Goal: Browse casually

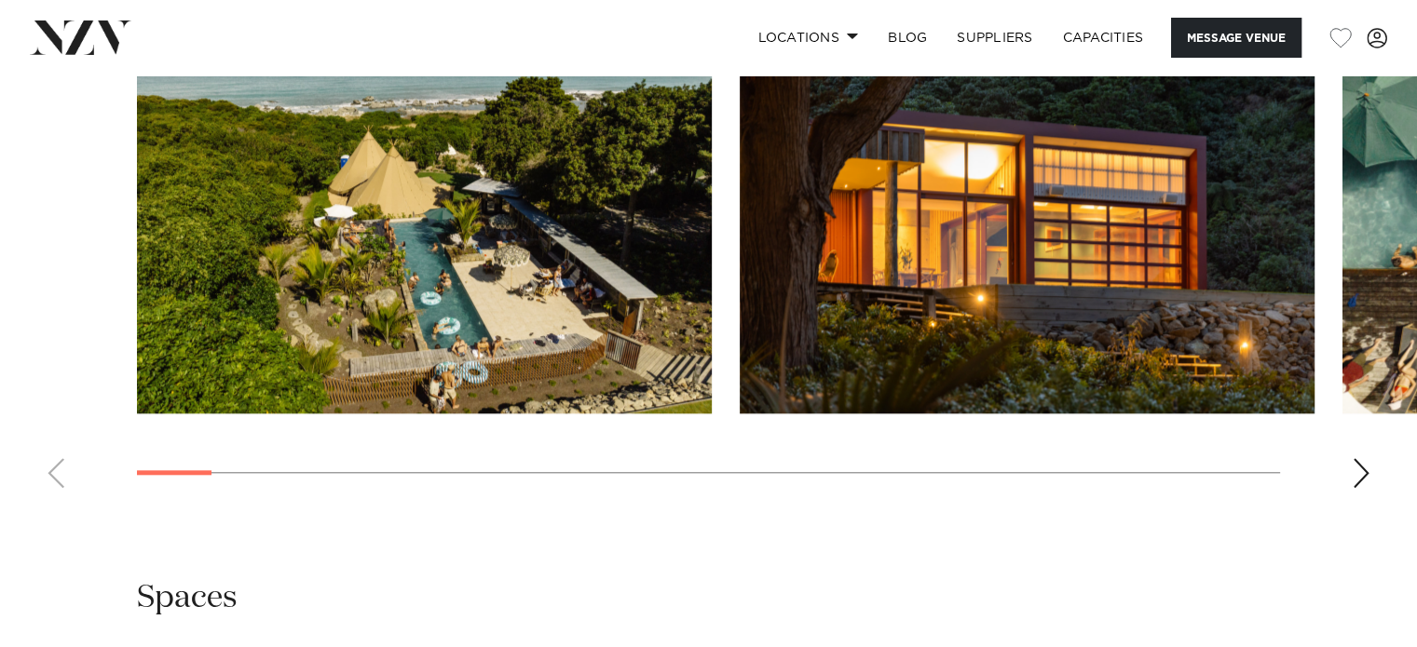
scroll to position [1858, 0]
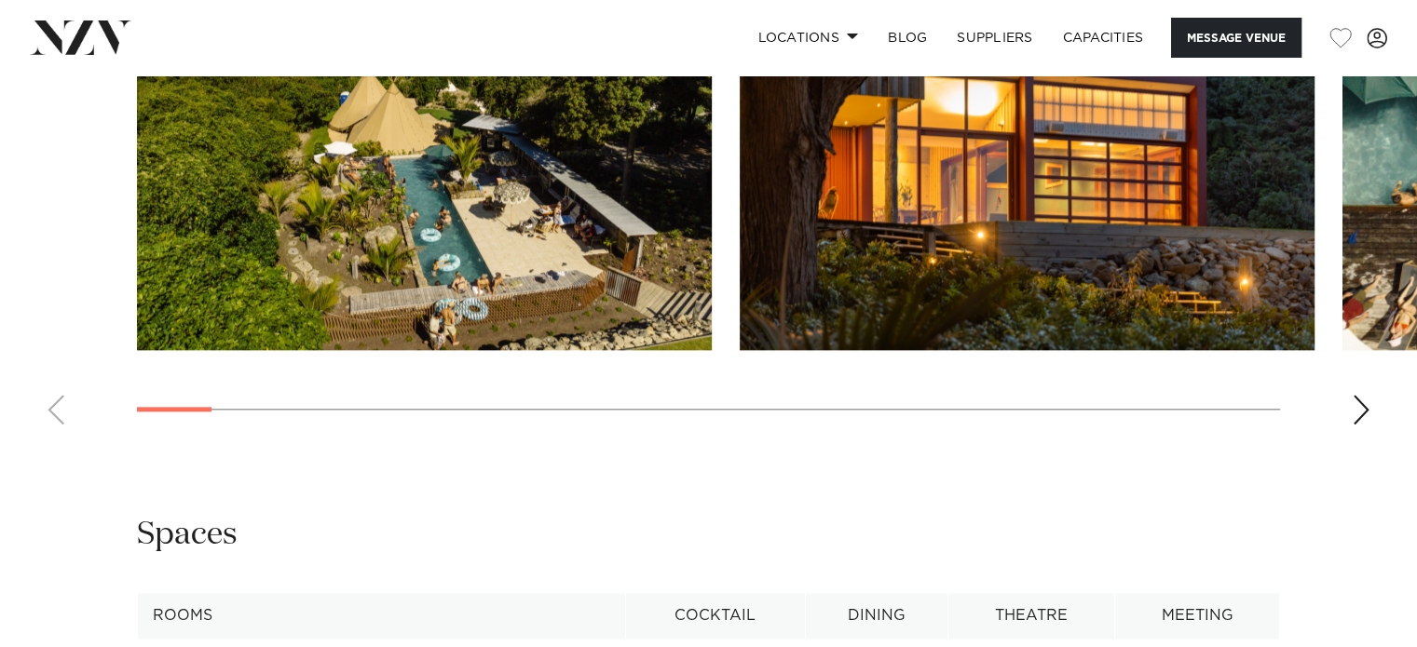
click at [1360, 417] on div "Next slide" at bounding box center [1360, 410] width 19 height 30
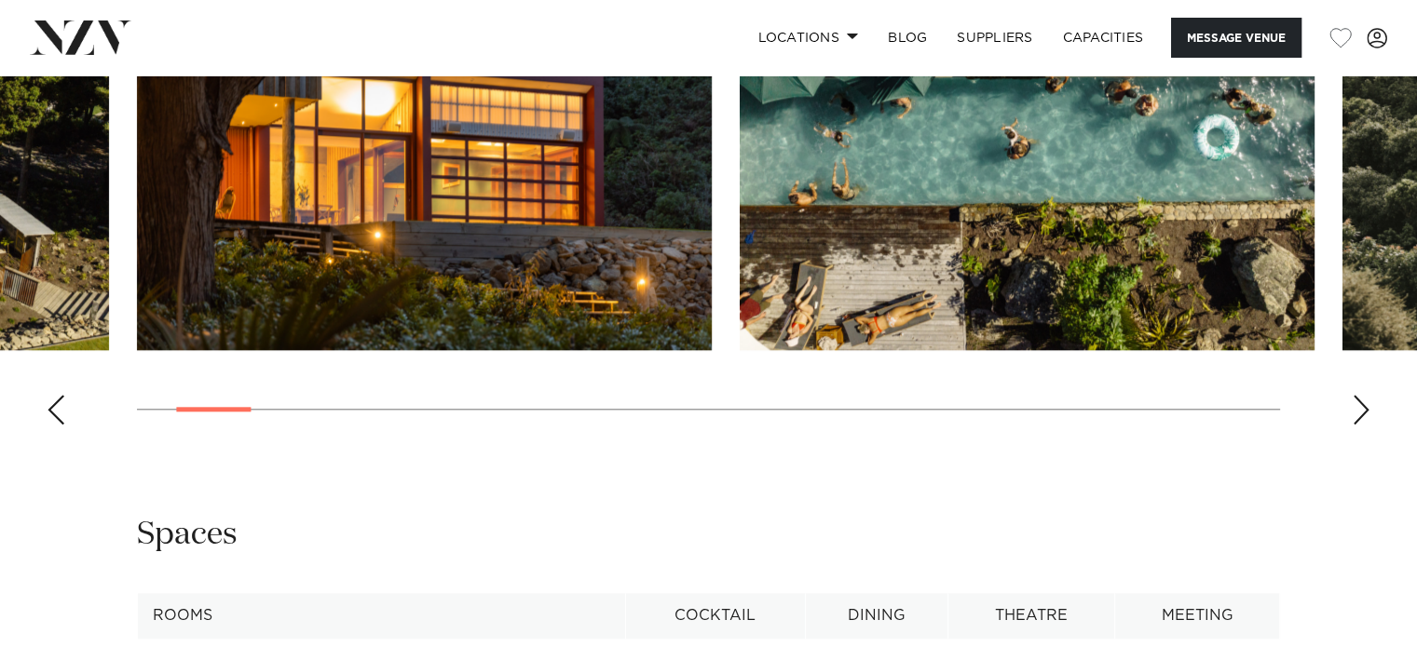
click at [1360, 417] on div "Next slide" at bounding box center [1360, 410] width 19 height 30
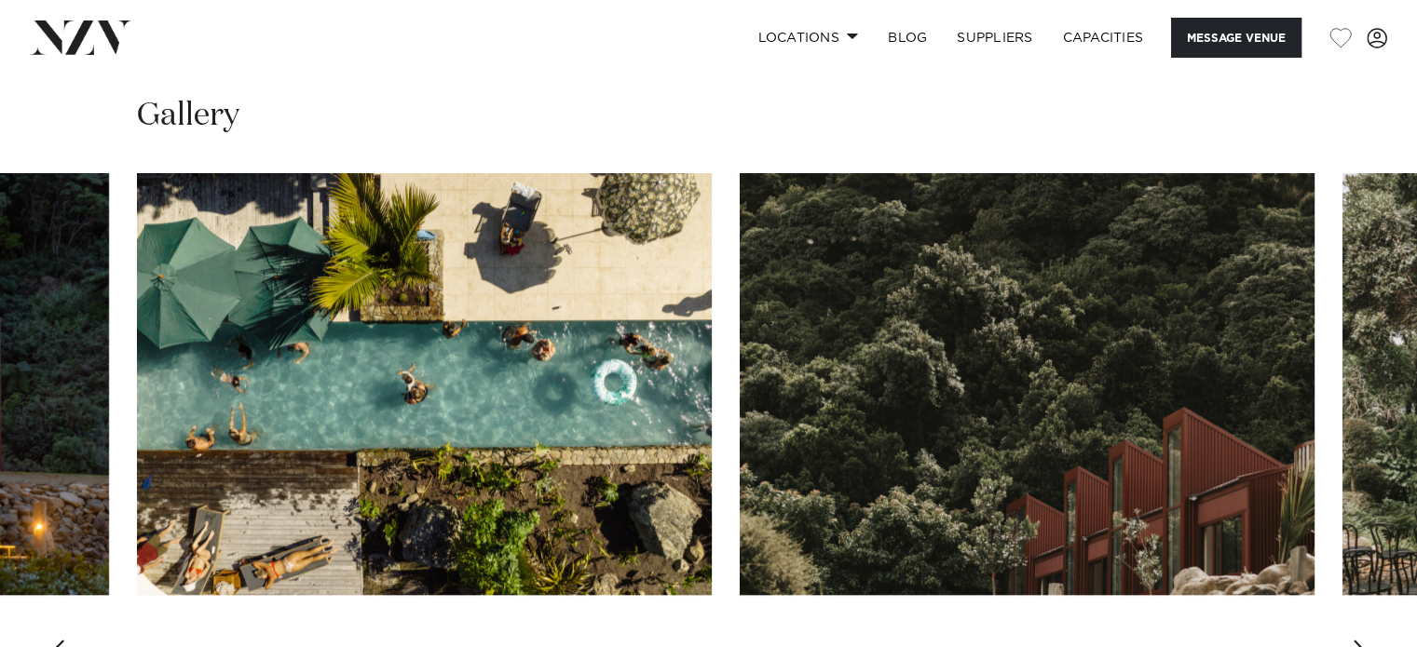
scroll to position [1612, 0]
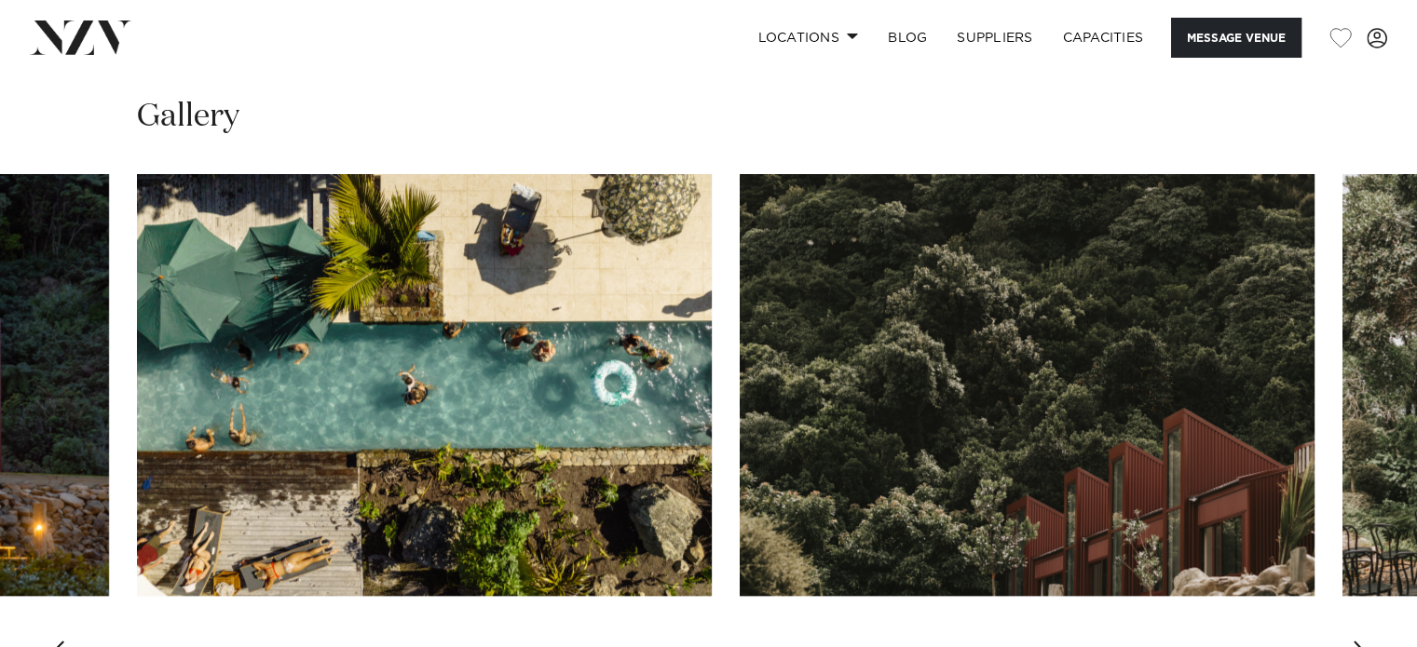
click at [1360, 641] on div "Next slide" at bounding box center [1360, 656] width 19 height 30
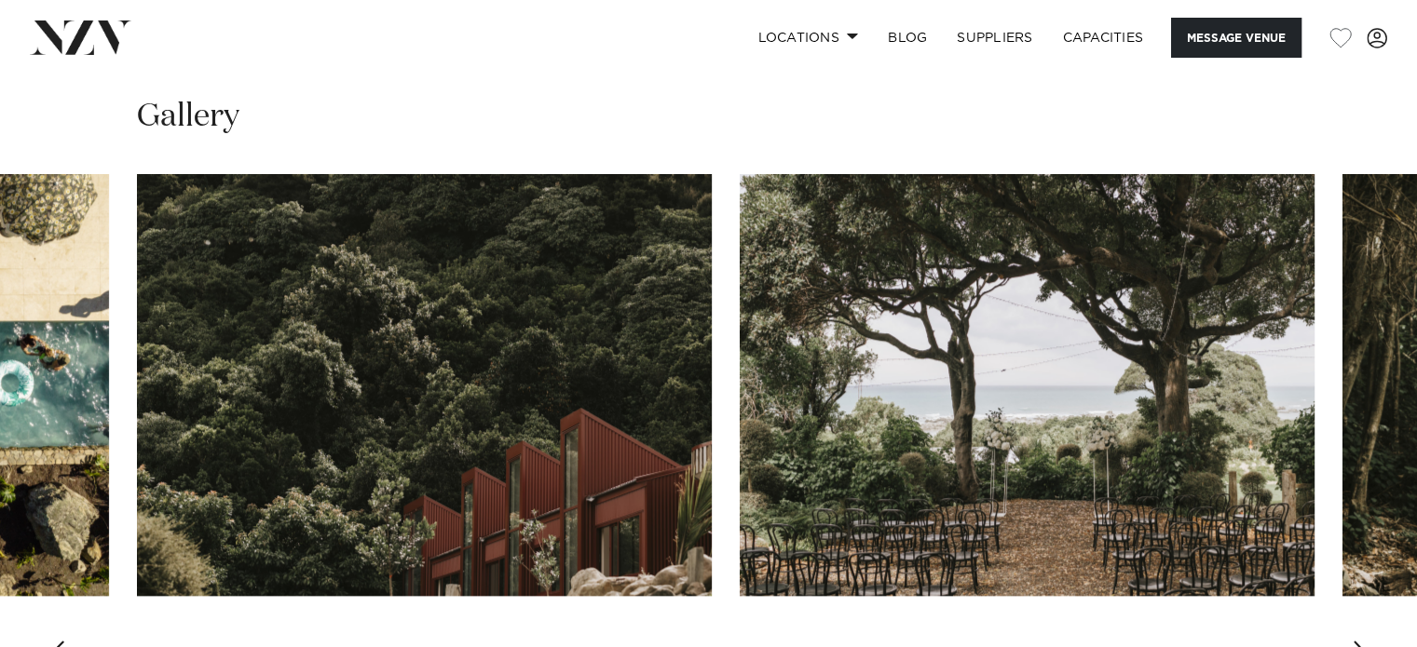
click at [1360, 641] on div "Next slide" at bounding box center [1360, 656] width 19 height 30
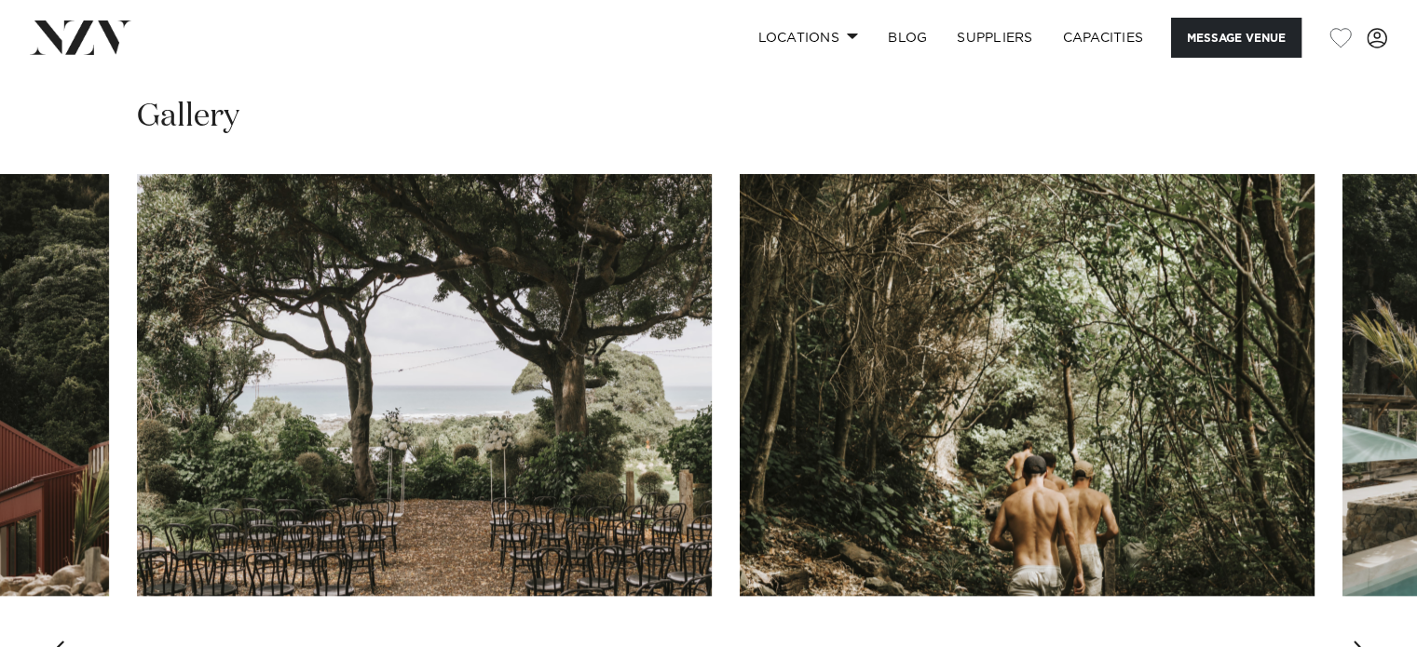
click at [1360, 641] on div "Next slide" at bounding box center [1360, 656] width 19 height 30
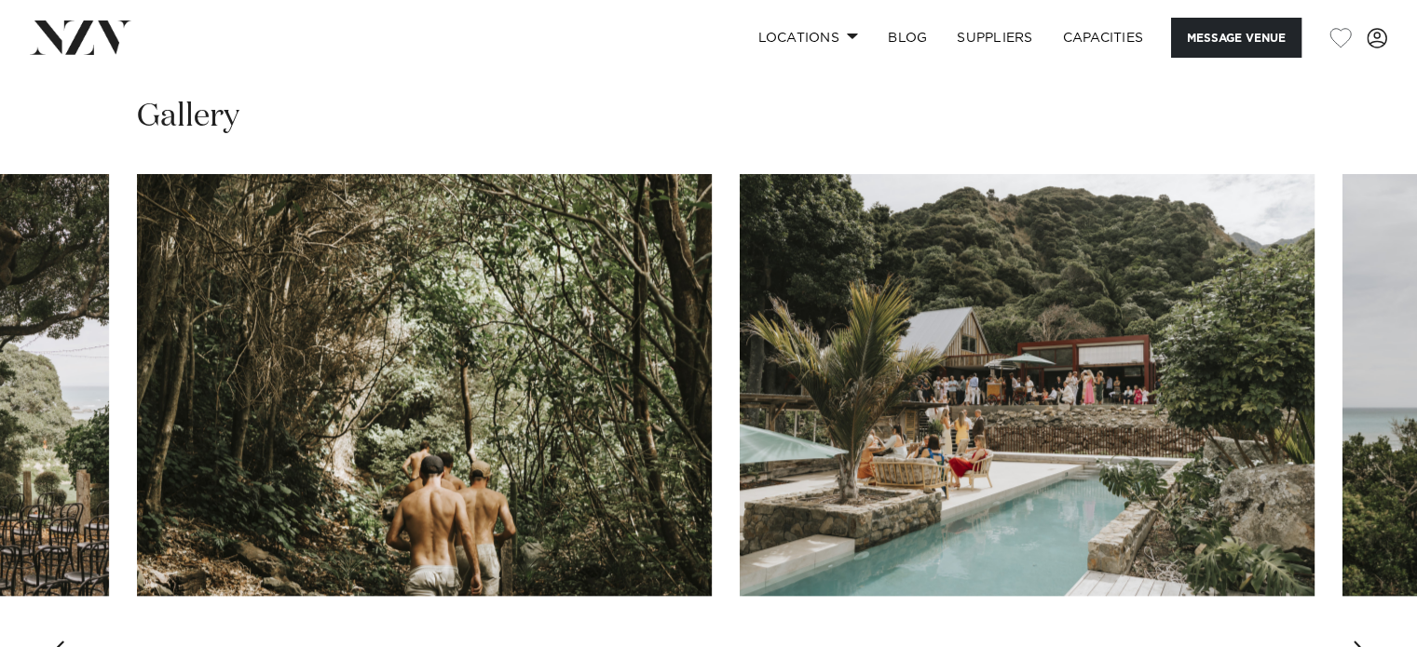
click at [1360, 641] on div "Next slide" at bounding box center [1360, 656] width 19 height 30
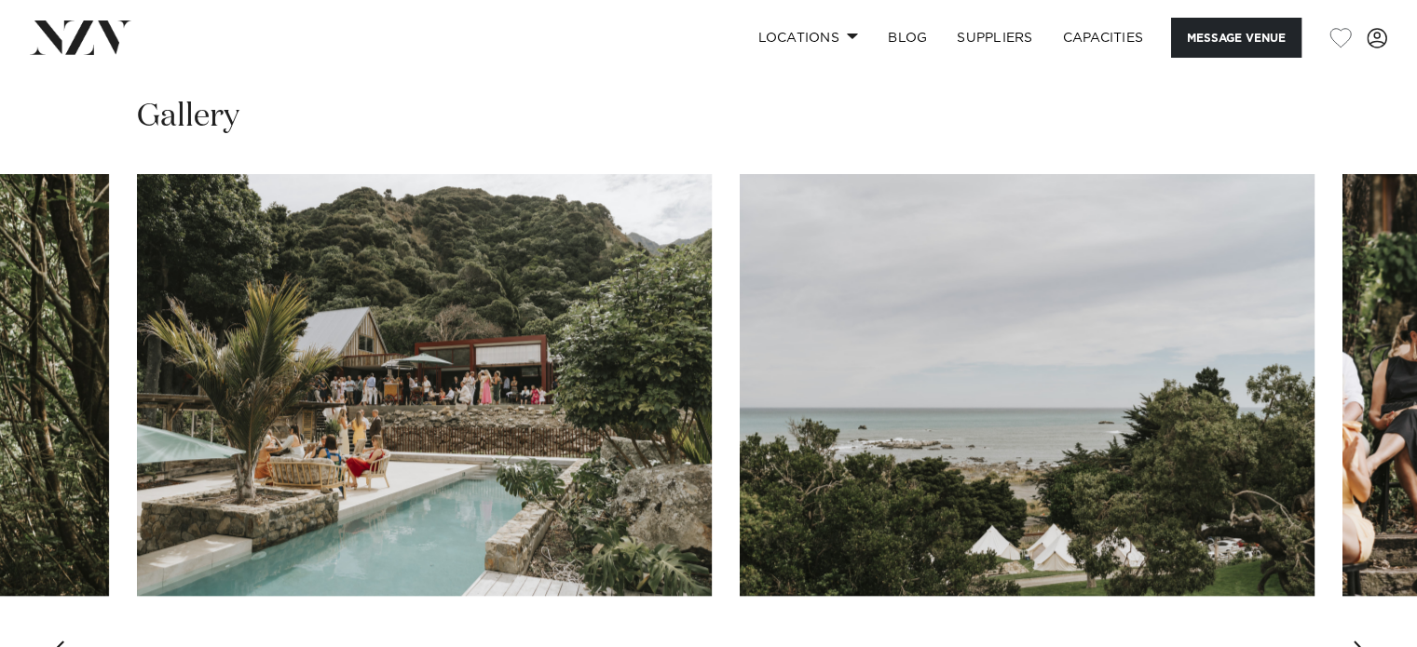
click at [1360, 641] on div "Next slide" at bounding box center [1360, 656] width 19 height 30
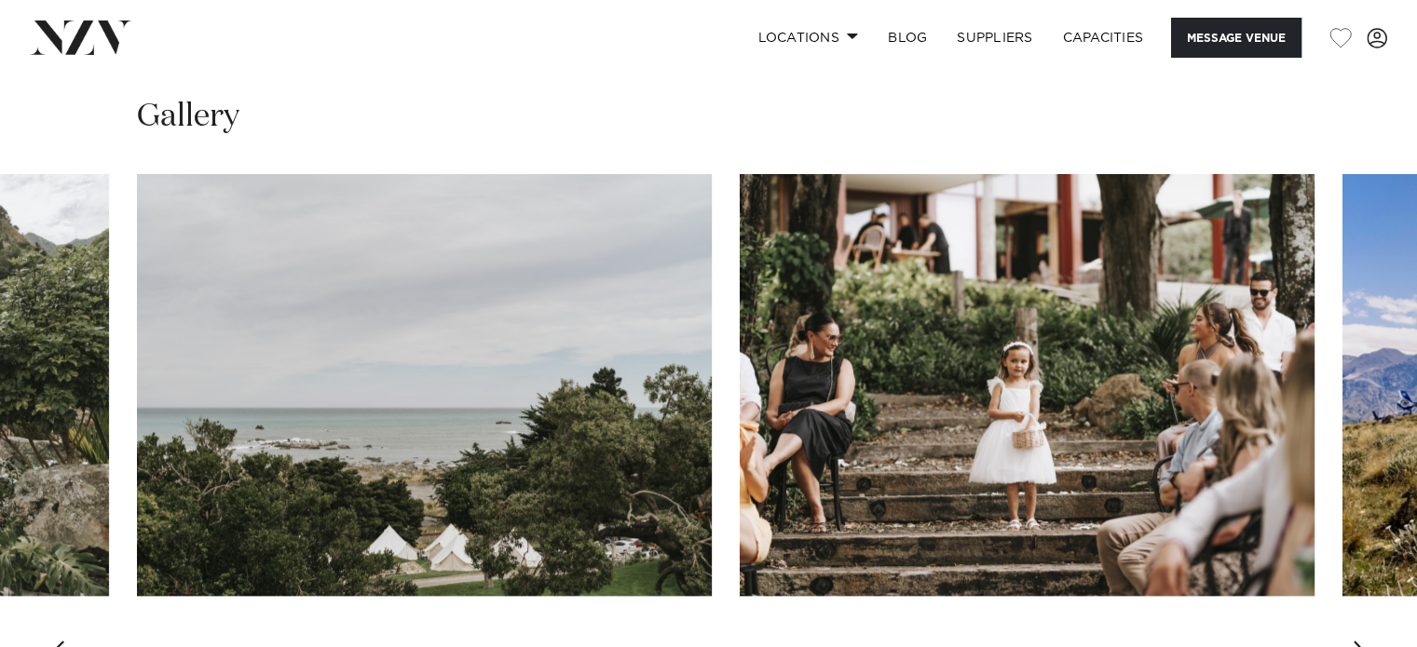
click at [1360, 641] on div "Next slide" at bounding box center [1360, 656] width 19 height 30
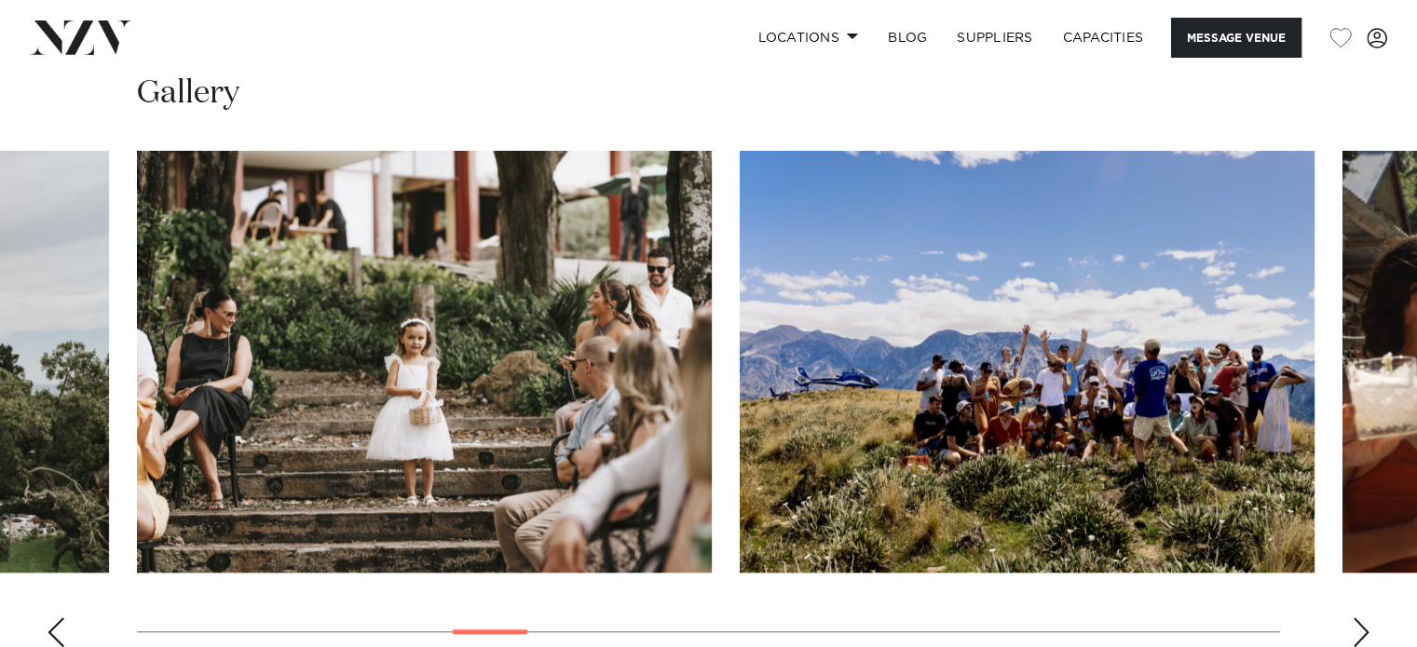
scroll to position [1638, 0]
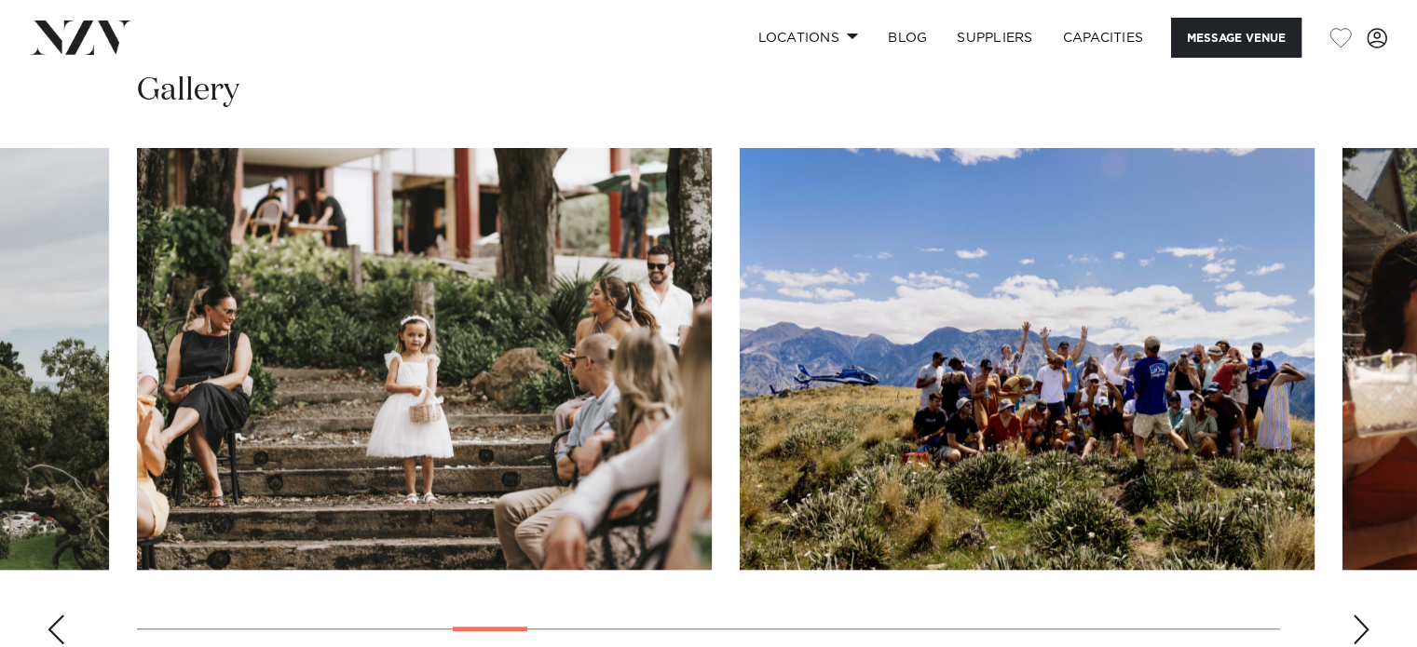
click at [1361, 632] on div "Next slide" at bounding box center [1360, 630] width 19 height 30
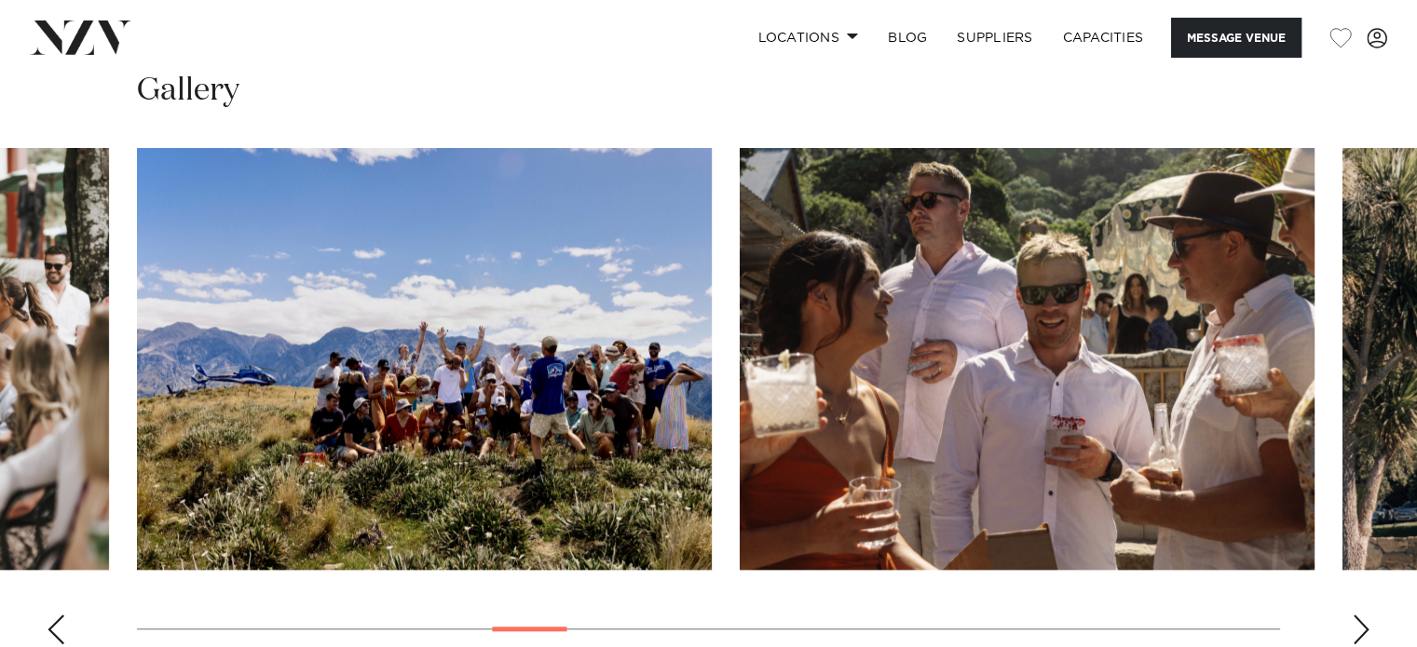
click at [1361, 632] on div "Next slide" at bounding box center [1360, 630] width 19 height 30
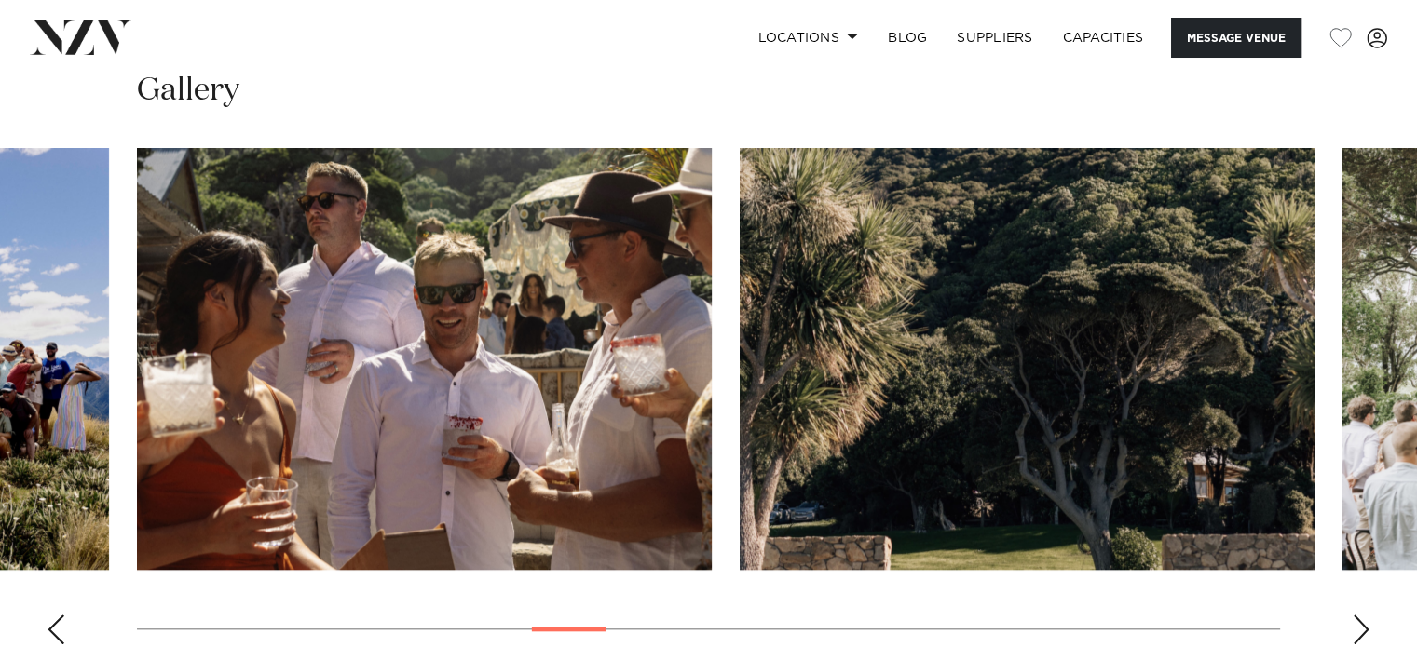
click at [1361, 632] on div "Next slide" at bounding box center [1360, 630] width 19 height 30
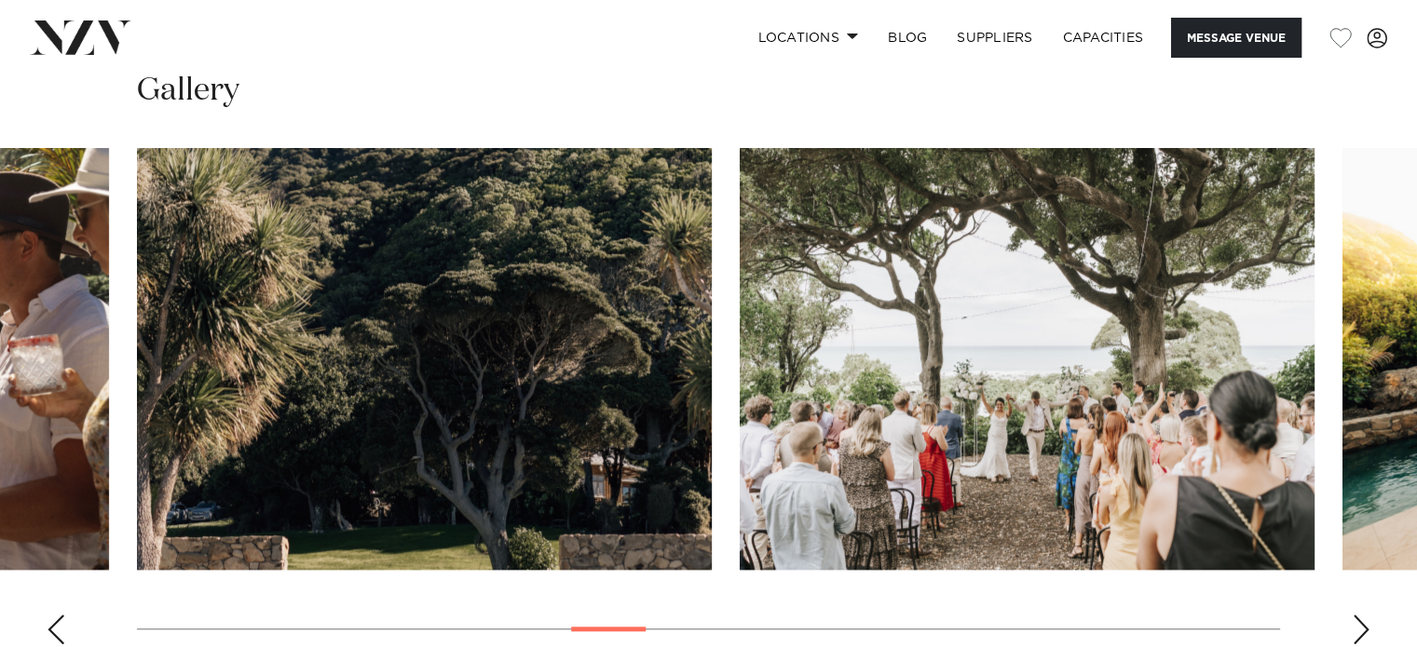
click at [1361, 632] on div "Next slide" at bounding box center [1360, 630] width 19 height 30
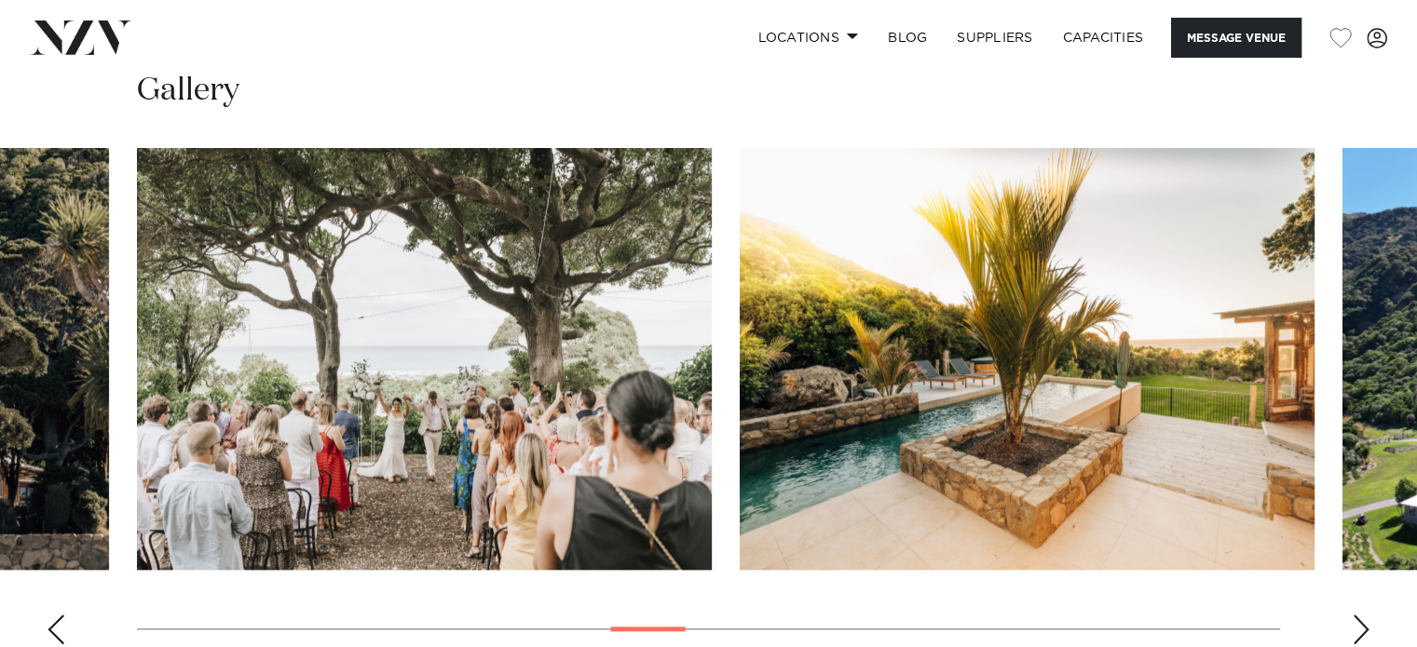
click at [1361, 632] on div "Next slide" at bounding box center [1360, 630] width 19 height 30
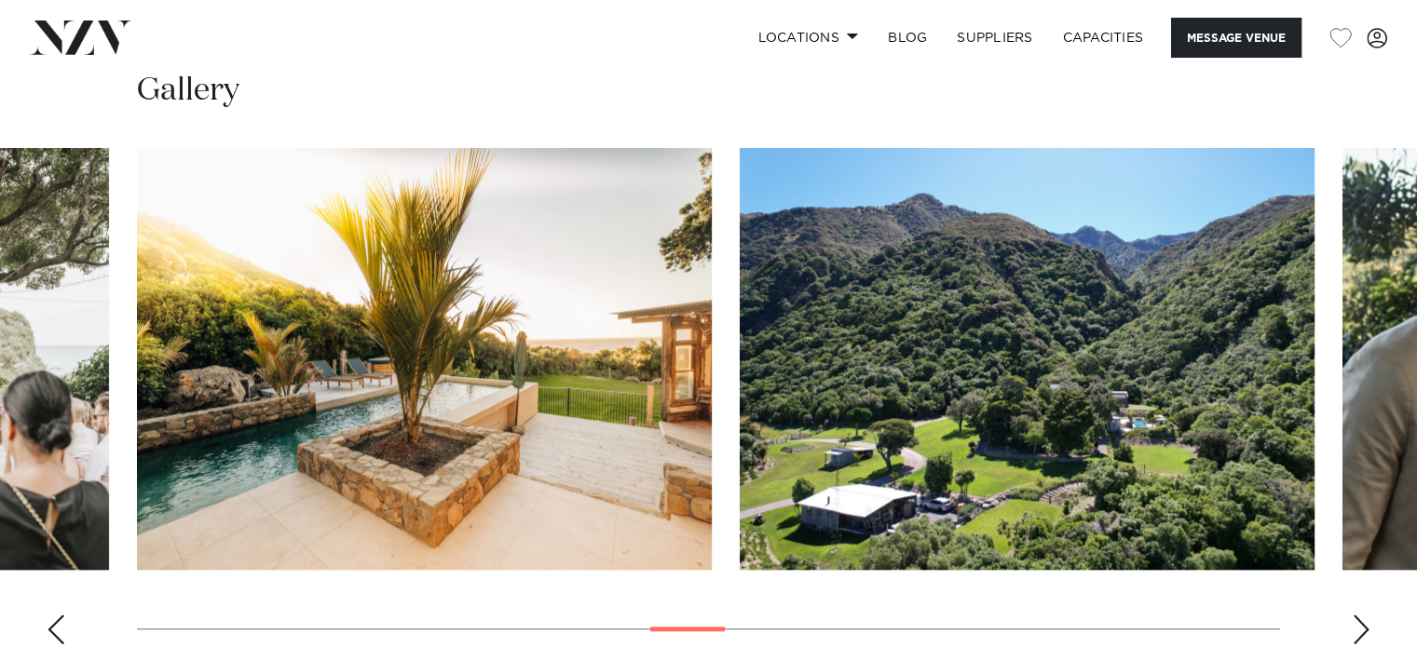
click at [1361, 632] on div "Next slide" at bounding box center [1360, 630] width 19 height 30
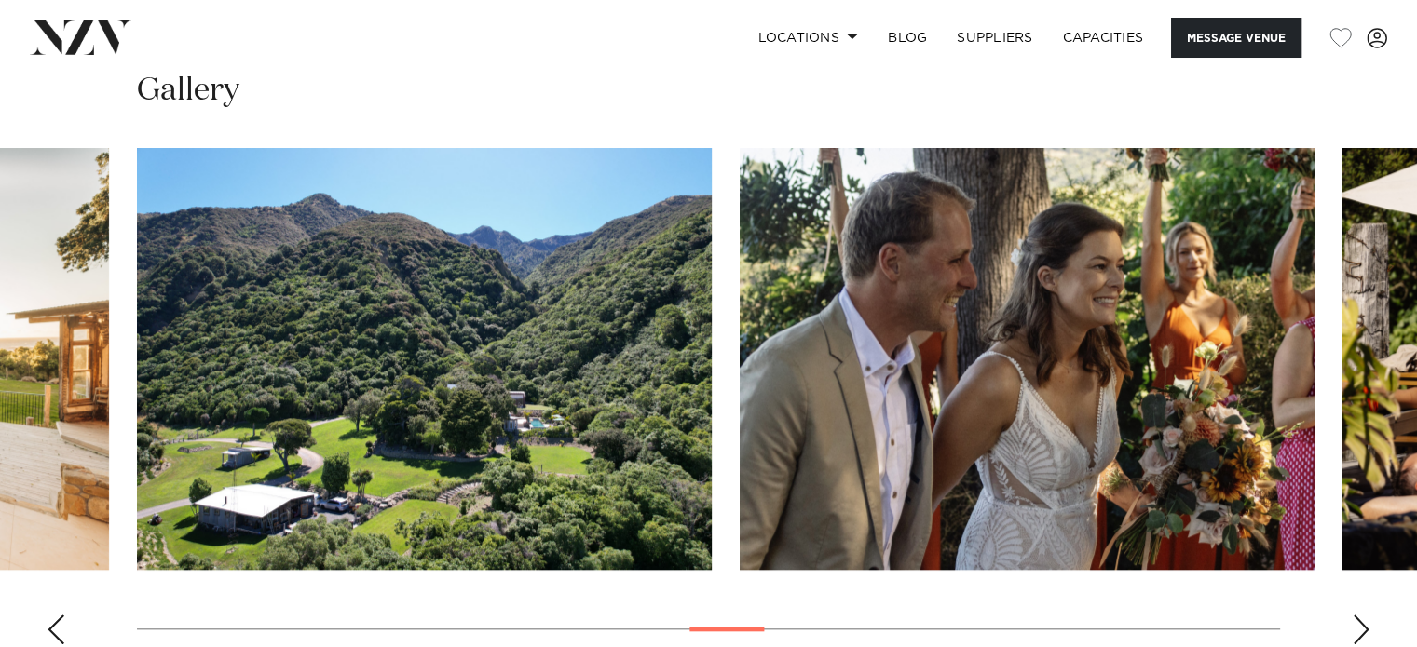
click at [1361, 632] on div "Next slide" at bounding box center [1360, 630] width 19 height 30
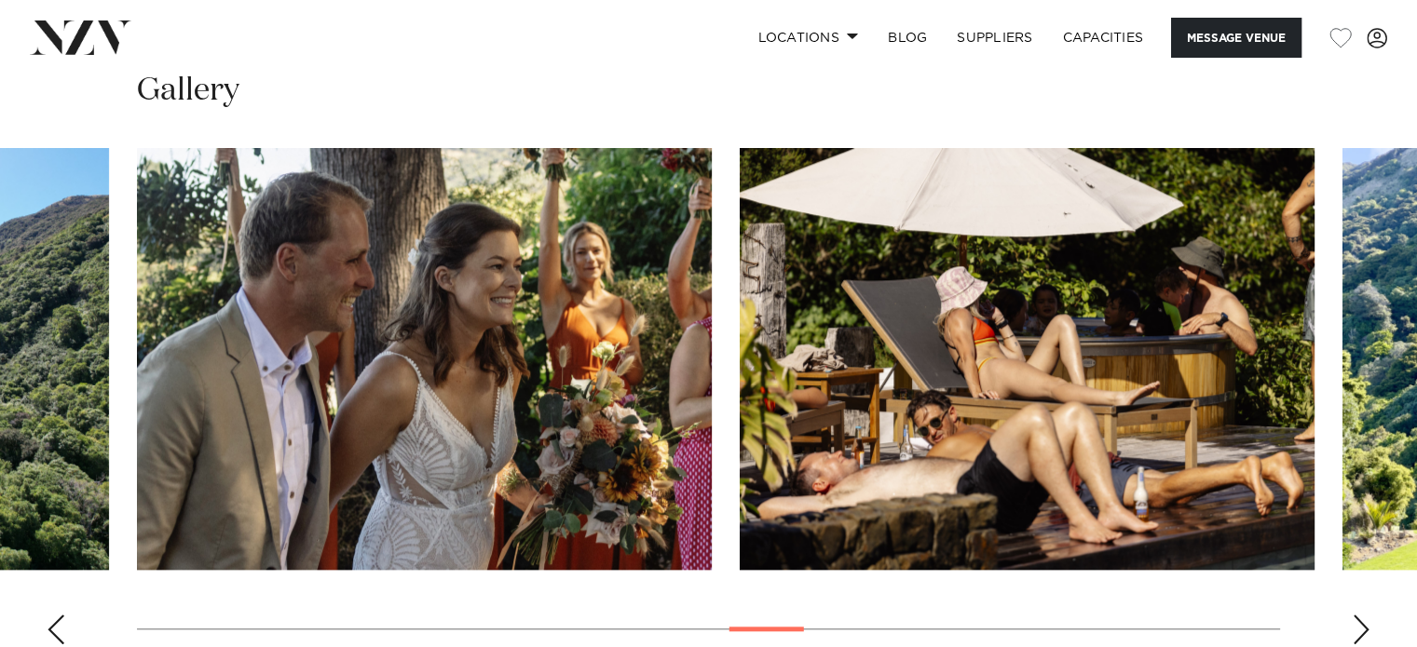
click at [1361, 632] on div "Next slide" at bounding box center [1360, 630] width 19 height 30
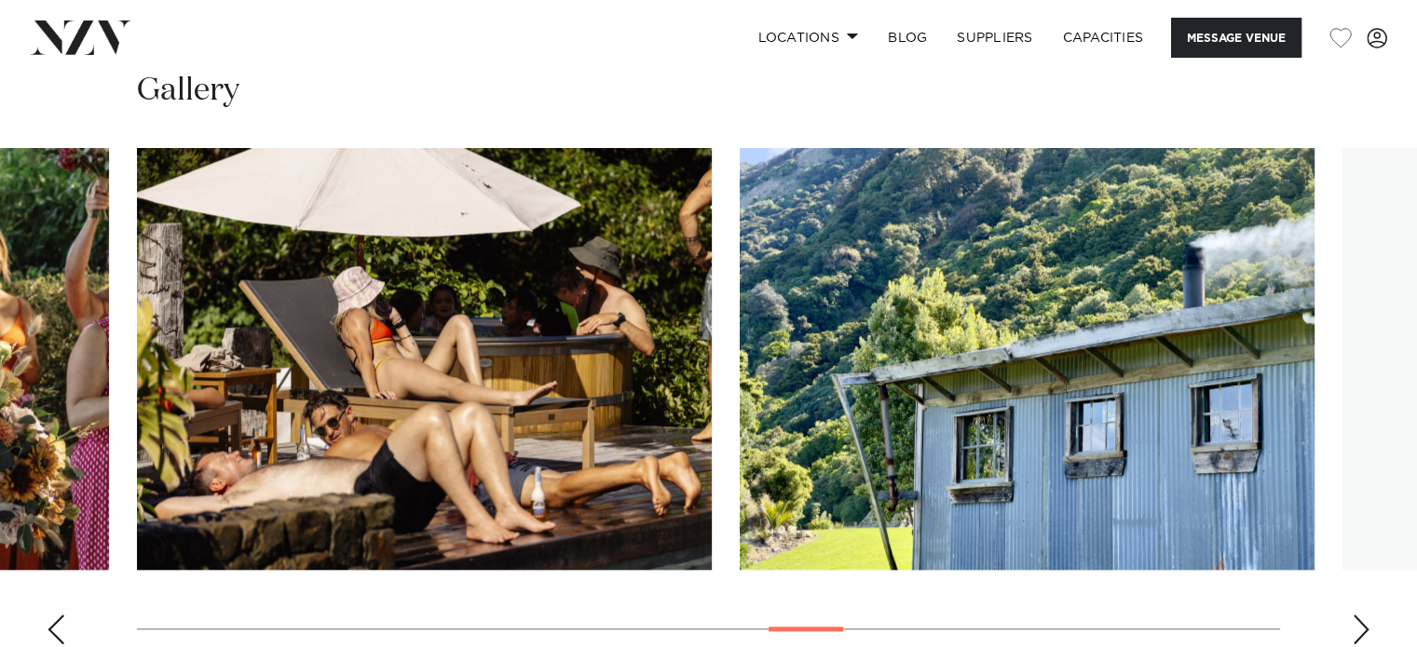
click at [1361, 632] on div "Next slide" at bounding box center [1360, 630] width 19 height 30
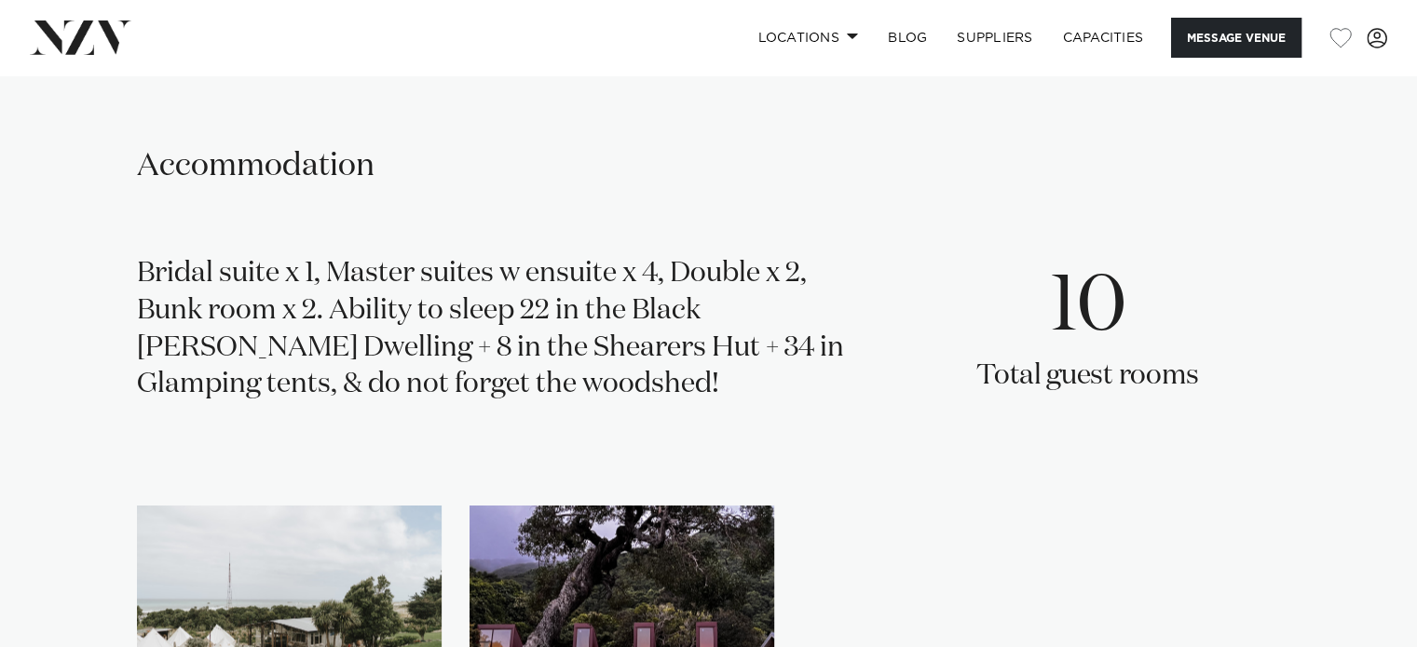
scroll to position [2623, 0]
